Goal: Task Accomplishment & Management: Manage account settings

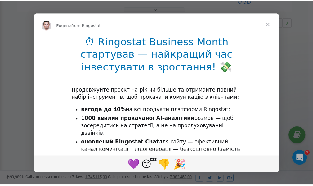
scroll to position [185, 0]
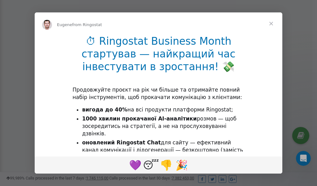
click at [272, 23] on span "Close" at bounding box center [271, 23] width 22 height 22
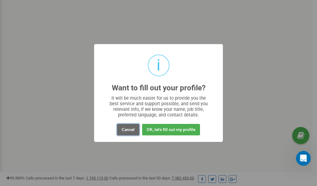
click at [128, 128] on button "Cancel" at bounding box center [128, 129] width 22 height 11
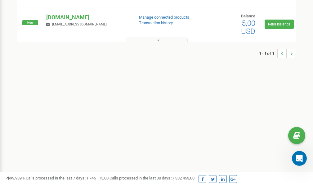
scroll to position [0, 0]
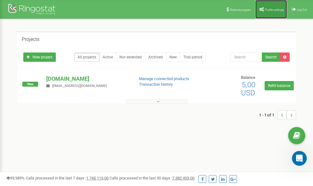
click at [270, 11] on span "Profile settings" at bounding box center [274, 9] width 19 height 3
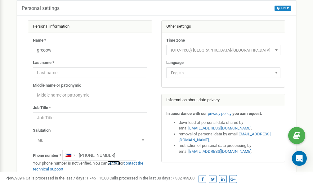
click at [118, 163] on link "verify it" at bounding box center [113, 163] width 13 height 5
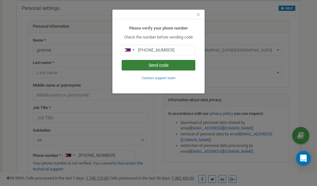
click at [171, 65] on button "Send code" at bounding box center [159, 65] width 74 height 11
